Goal: Navigation & Orientation: Find specific page/section

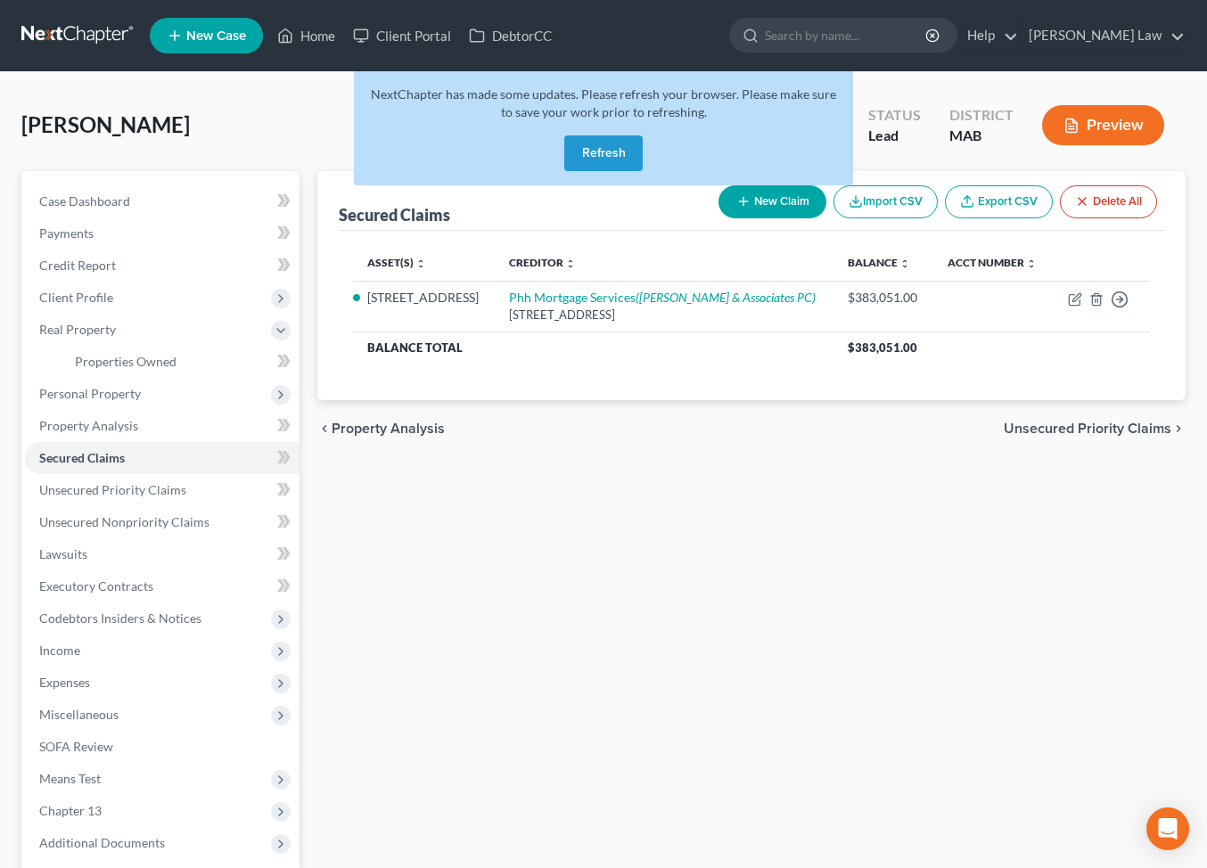
scroll to position [3, 0]
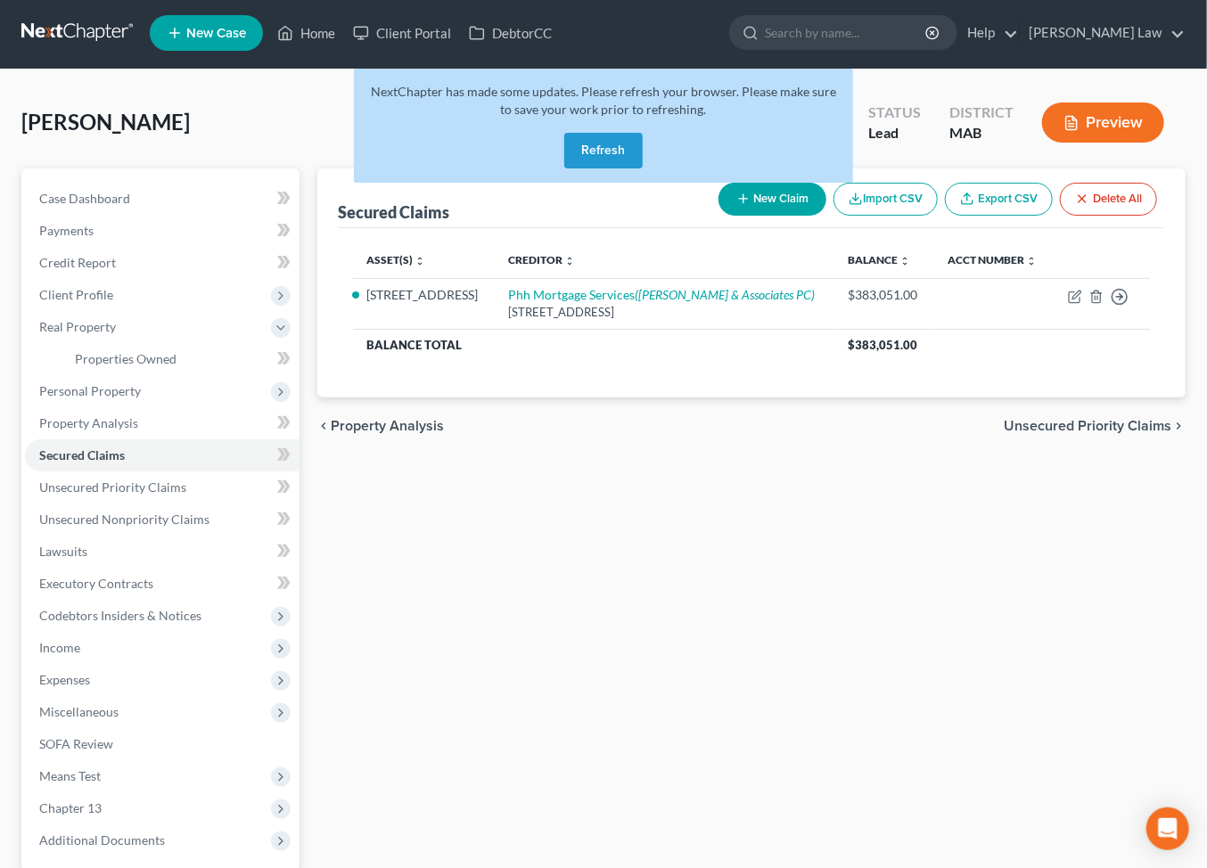
click at [592, 169] on button "Refresh" at bounding box center [603, 151] width 78 height 36
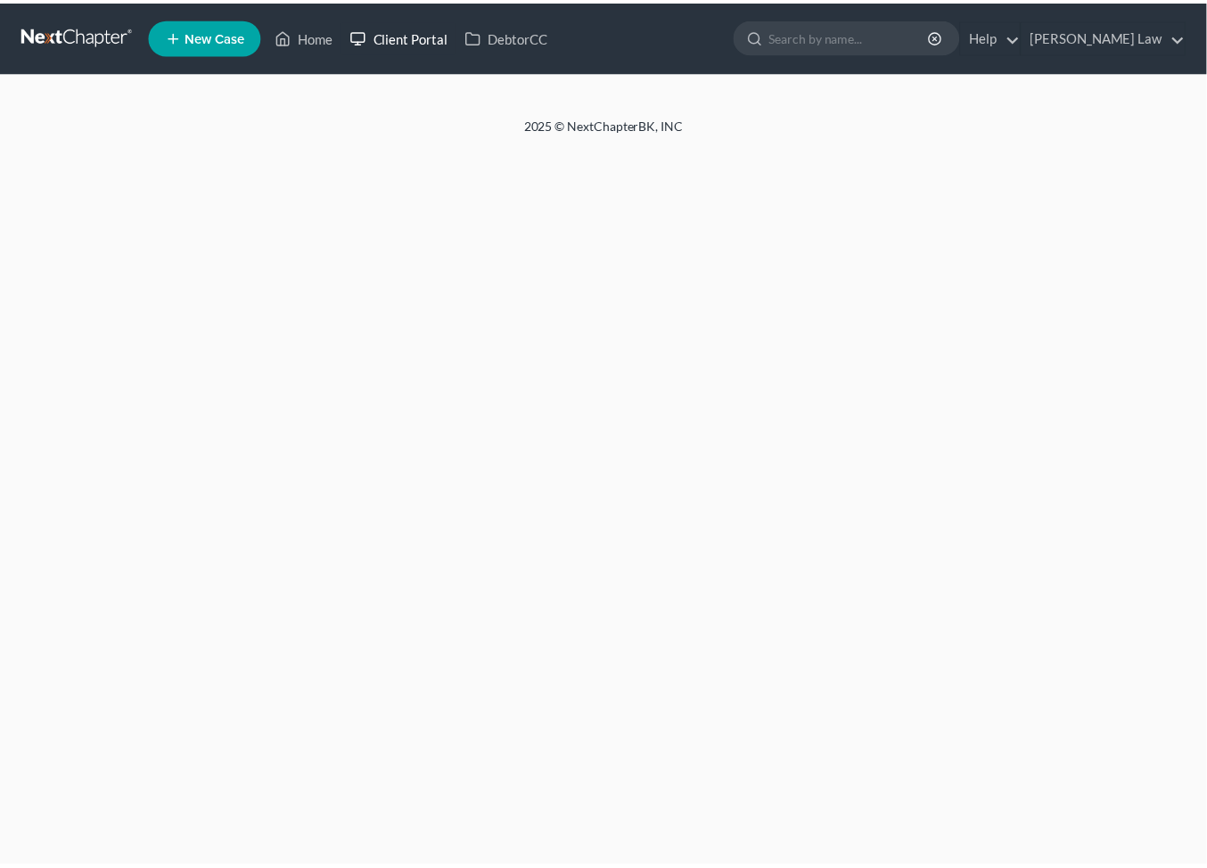
scroll to position [3, 0]
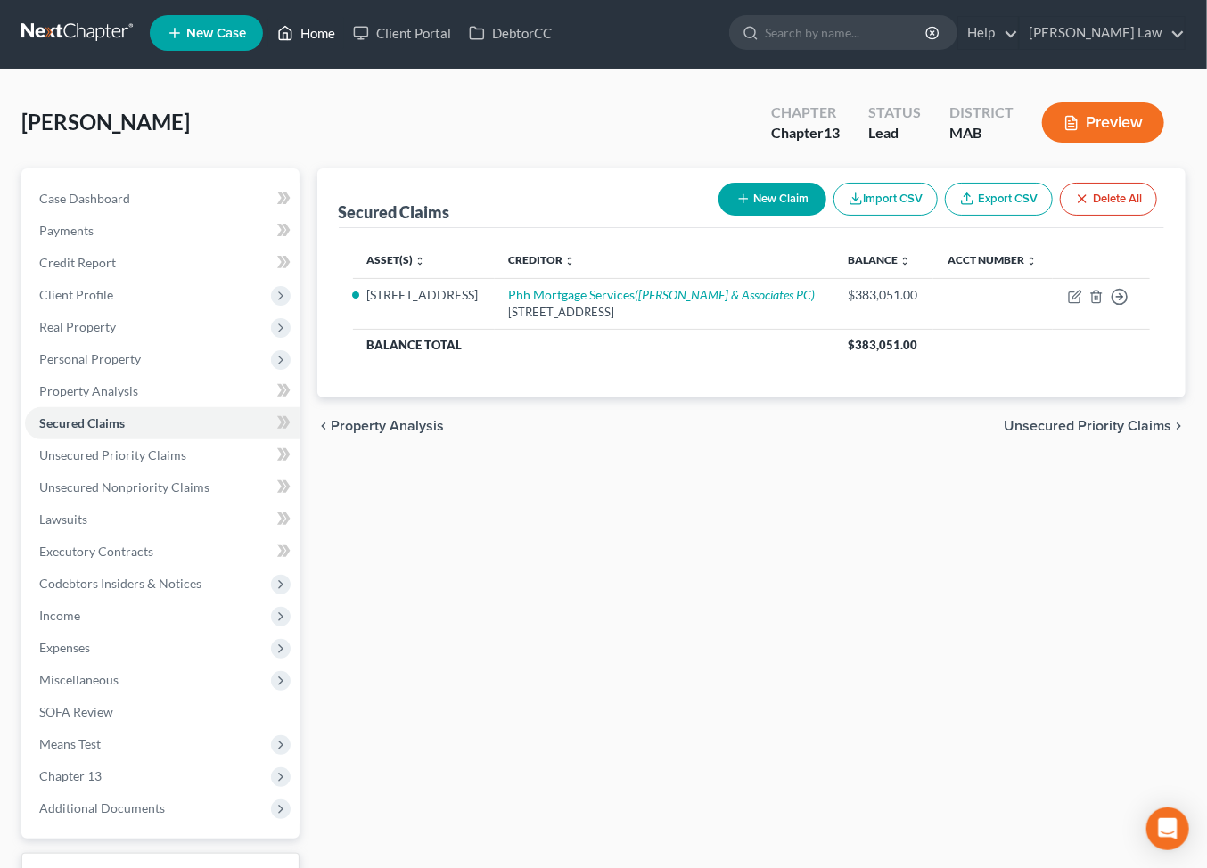
click at [344, 44] on link "Home" at bounding box center [306, 33] width 76 height 32
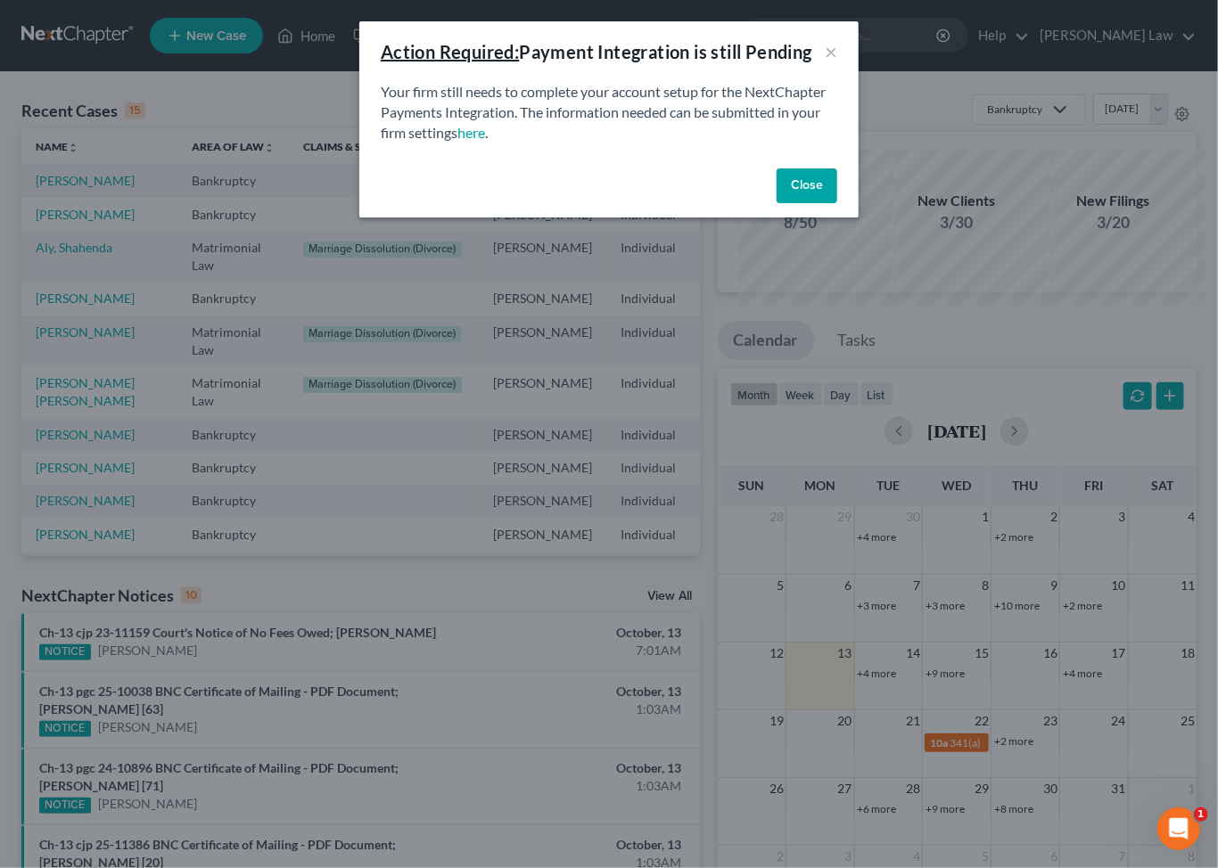
click at [837, 204] on button "Close" at bounding box center [807, 187] width 61 height 36
